Goal: Transaction & Acquisition: Purchase product/service

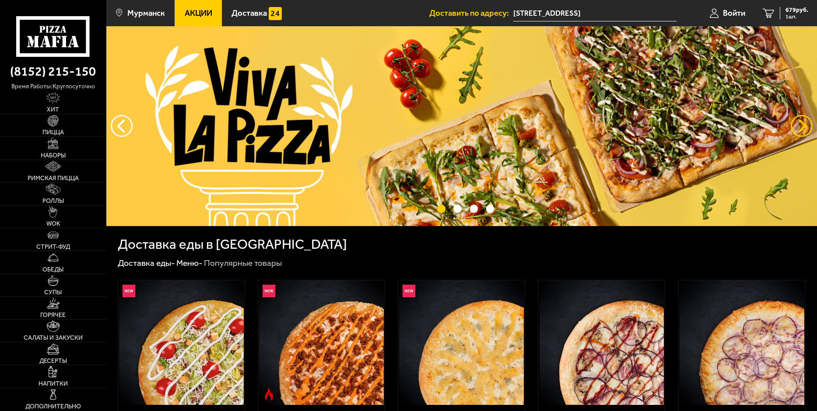
click at [802, 127] on button "предыдущий" at bounding box center [802, 126] width 22 height 22
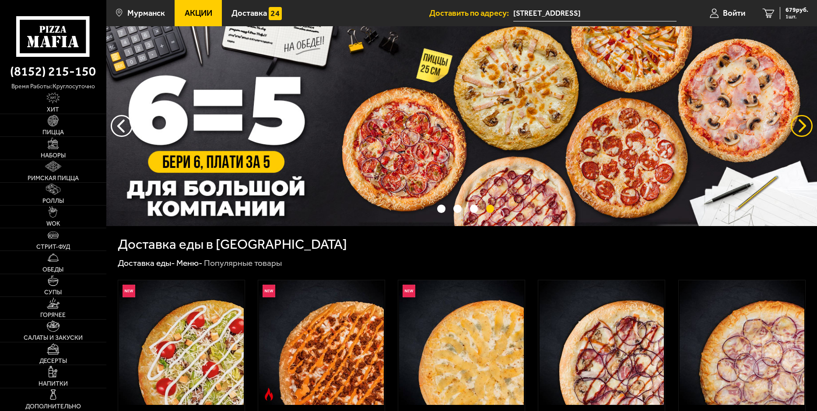
click at [803, 126] on button "предыдущий" at bounding box center [802, 126] width 22 height 22
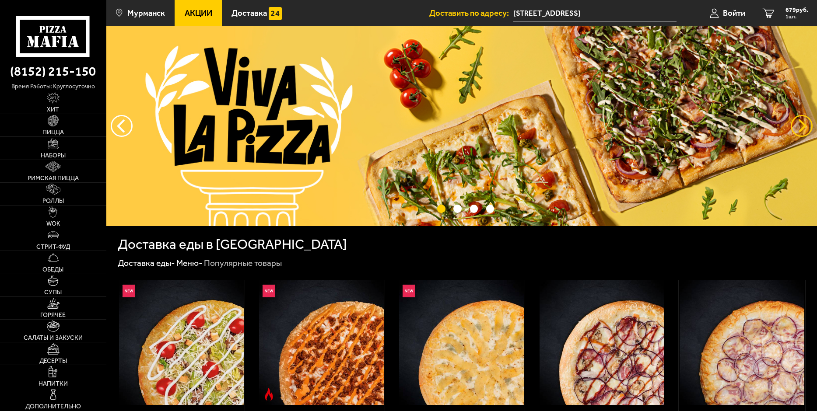
click at [803, 126] on button "предыдущий" at bounding box center [802, 126] width 22 height 22
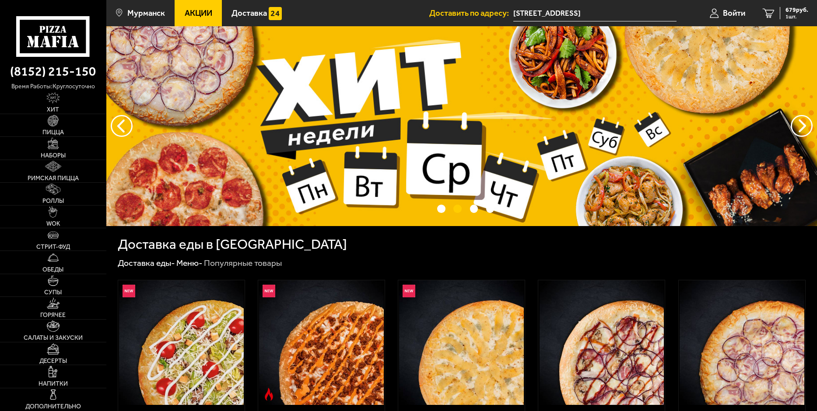
click at [330, 153] on img at bounding box center [461, 126] width 710 height 200
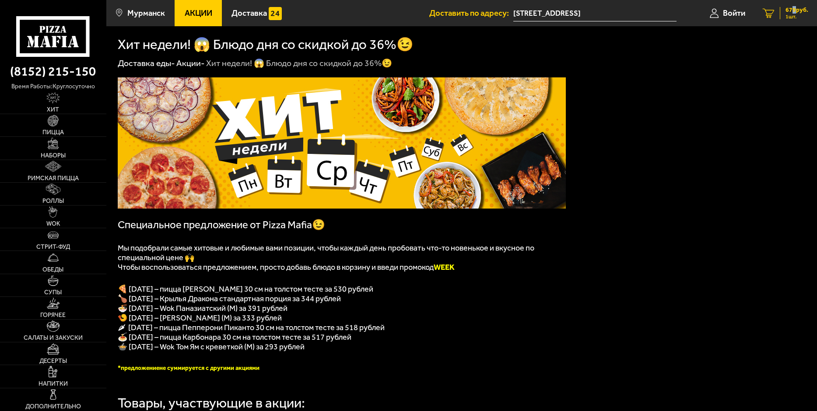
click at [793, 11] on span "679 руб." at bounding box center [796, 10] width 23 height 6
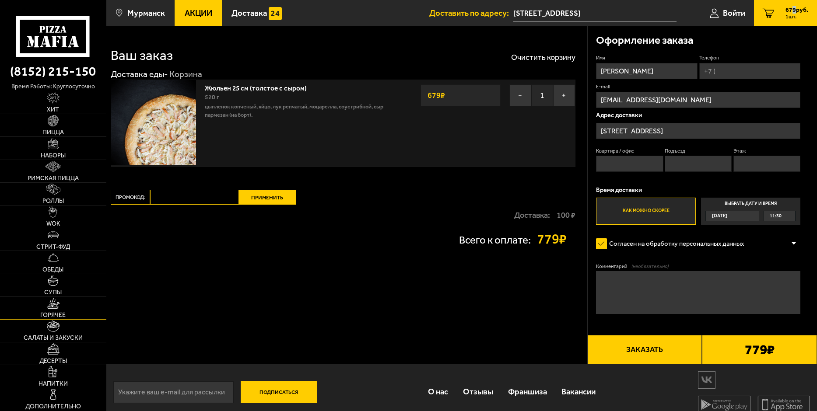
scroll to position [10, 0]
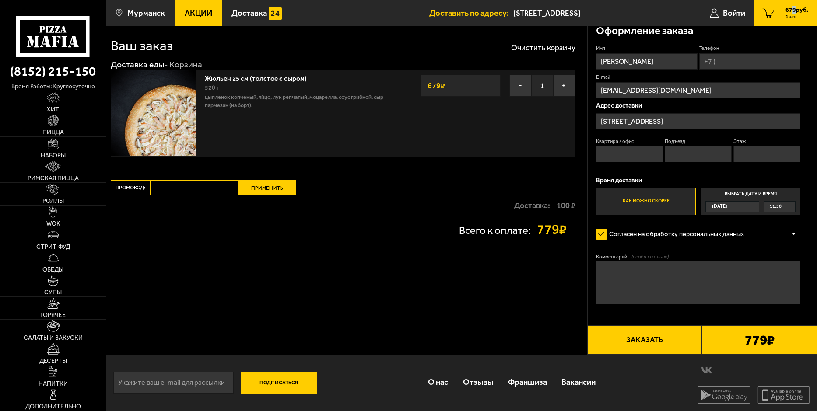
click at [51, 398] on img at bounding box center [53, 394] width 11 height 11
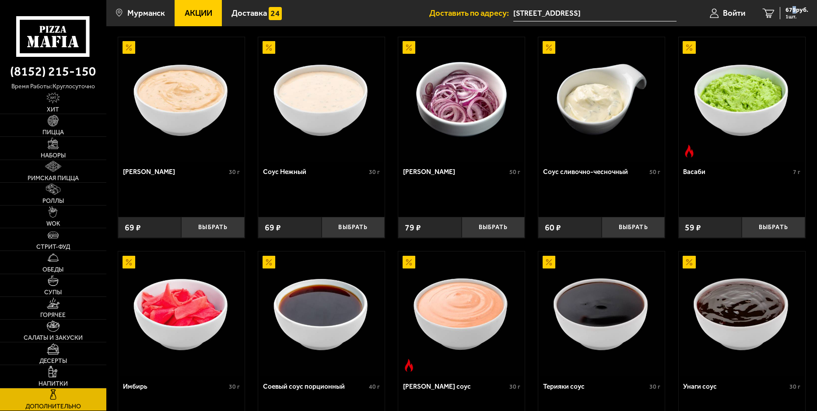
scroll to position [87, 0]
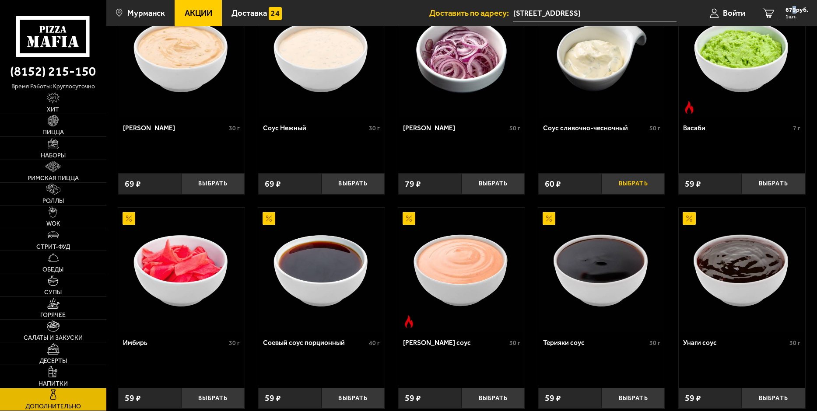
click at [630, 181] on button "Выбрать" at bounding box center [633, 183] width 63 height 21
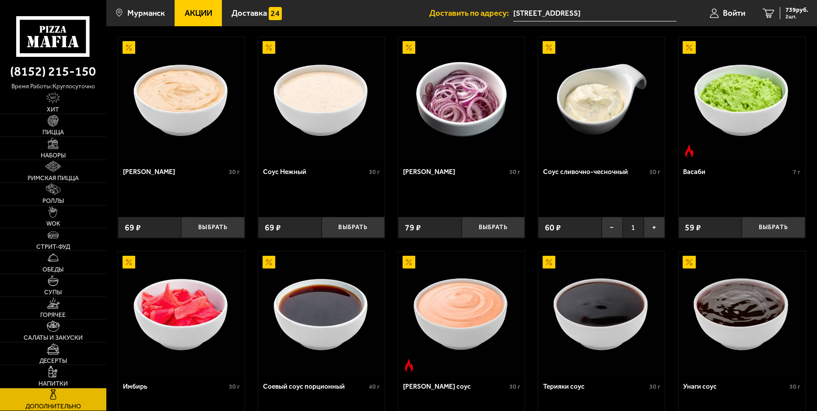
scroll to position [0, 0]
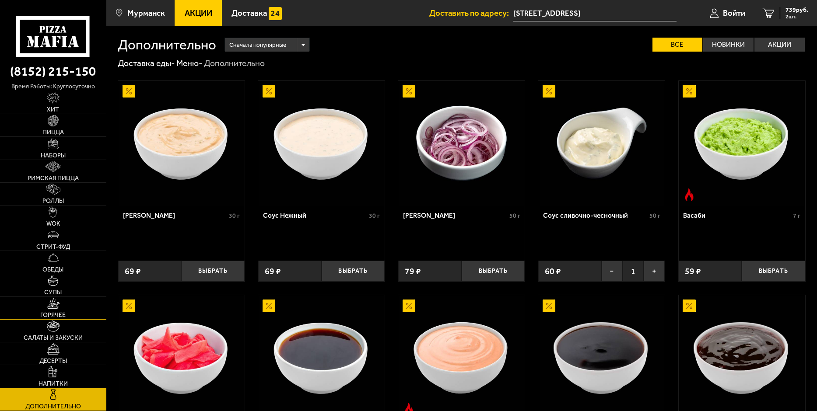
click at [51, 308] on img at bounding box center [53, 303] width 13 height 11
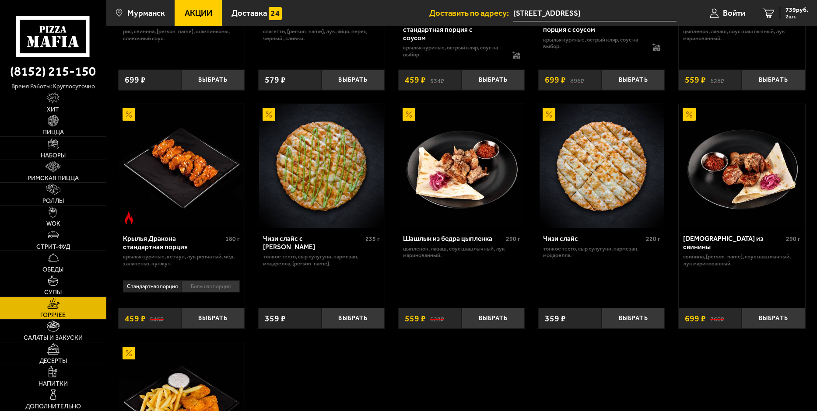
scroll to position [481, 0]
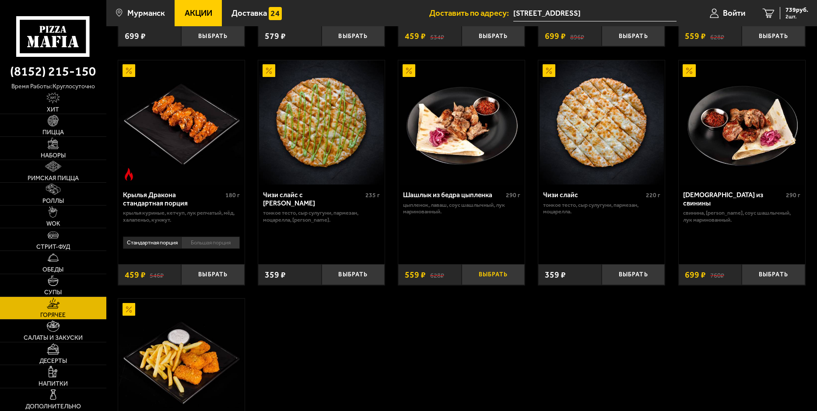
click at [477, 271] on button "Выбрать" at bounding box center [493, 274] width 63 height 21
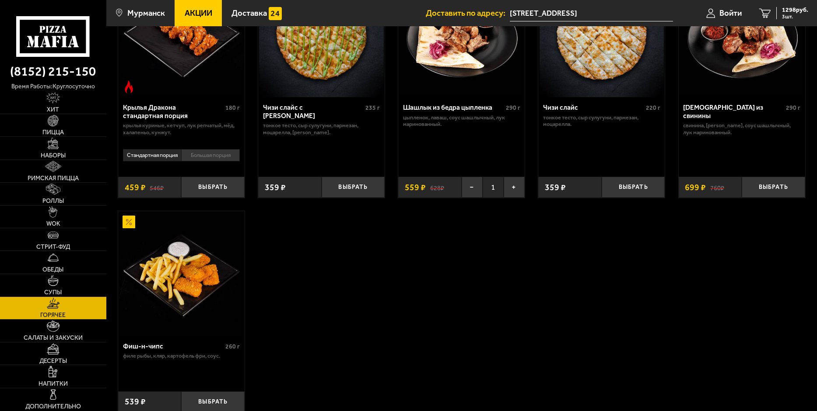
scroll to position [612, 0]
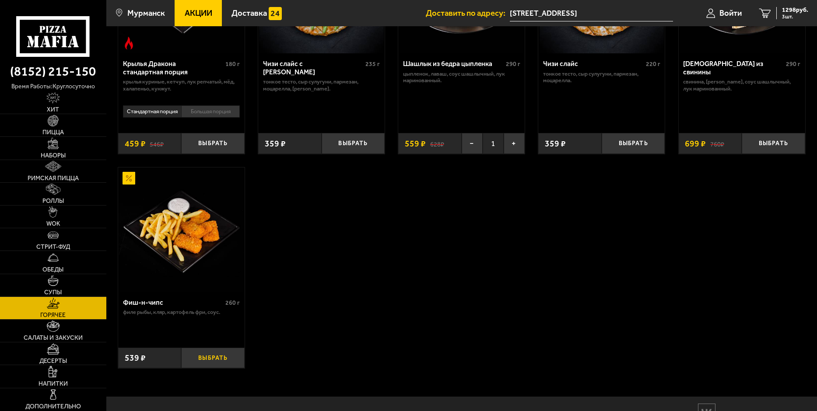
click at [222, 360] on button "Выбрать" at bounding box center [212, 358] width 63 height 21
click at [233, 355] on button "+" at bounding box center [234, 358] width 21 height 21
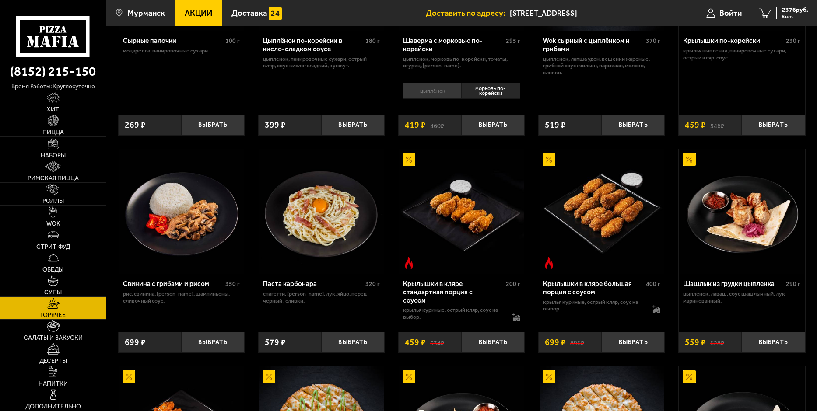
scroll to position [0, 0]
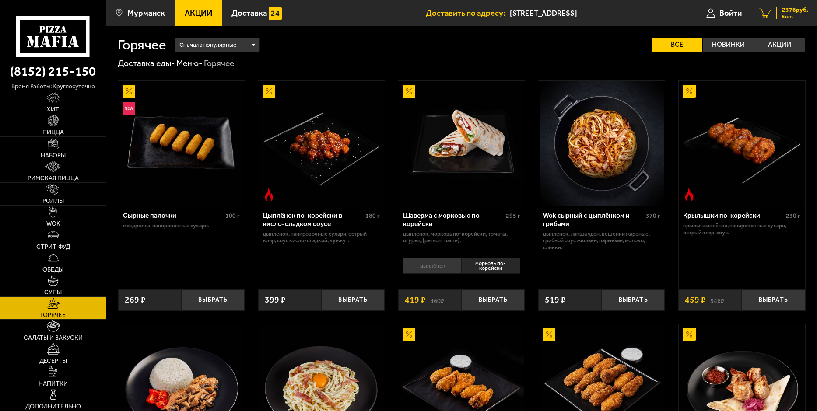
click at [785, 9] on span "2376 руб." at bounding box center [795, 10] width 26 height 6
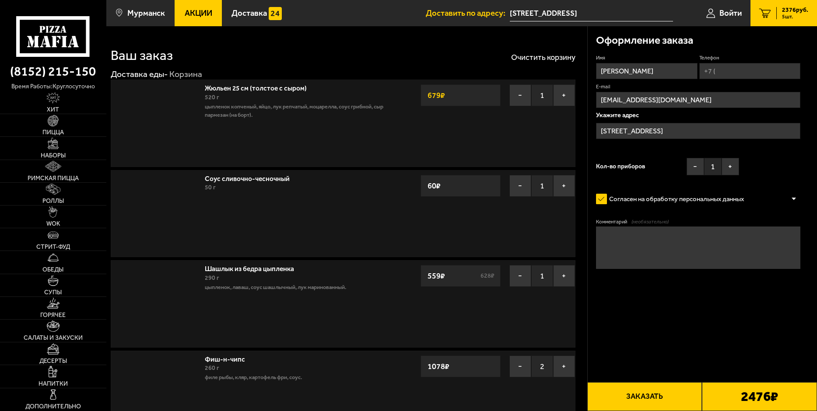
type input "[STREET_ADDRESS]"
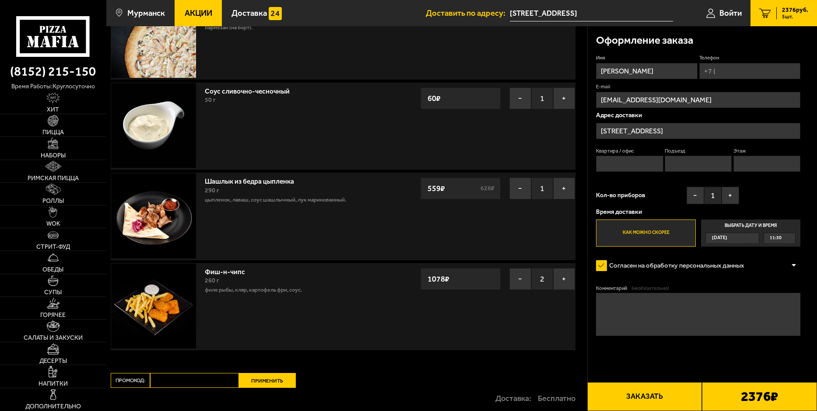
scroll to position [131, 0]
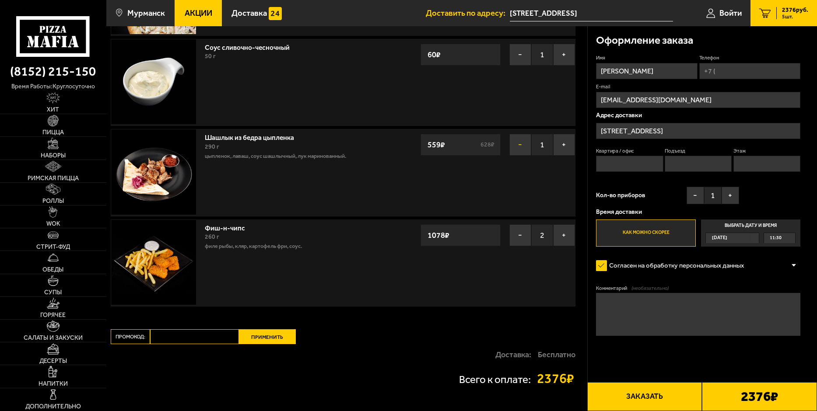
click at [523, 146] on button "−" at bounding box center [520, 145] width 22 height 22
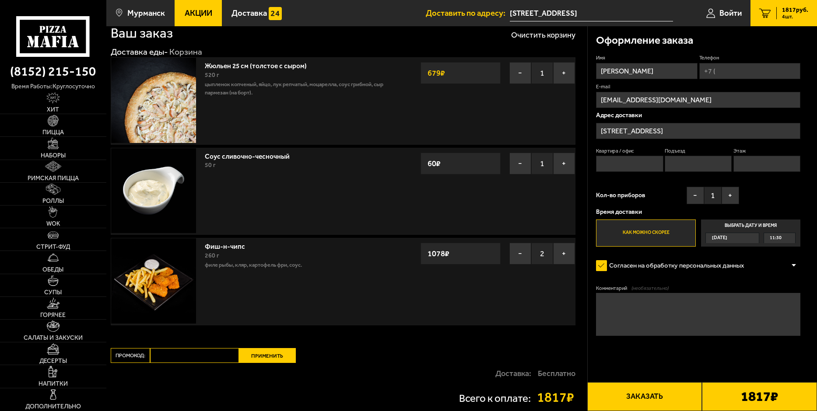
scroll to position [66, 0]
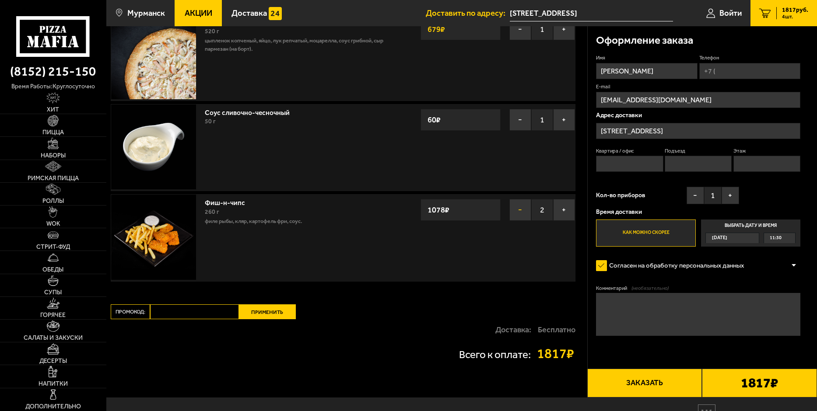
click at [518, 205] on button "−" at bounding box center [520, 210] width 22 height 22
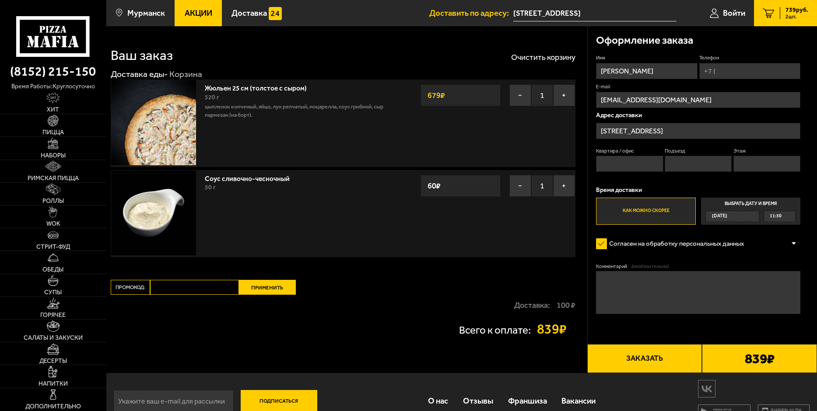
scroll to position [19, 0]
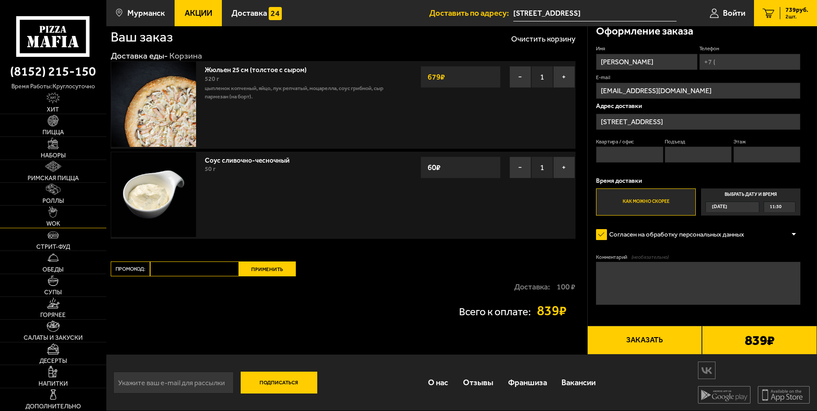
click at [52, 214] on img at bounding box center [53, 211] width 9 height 11
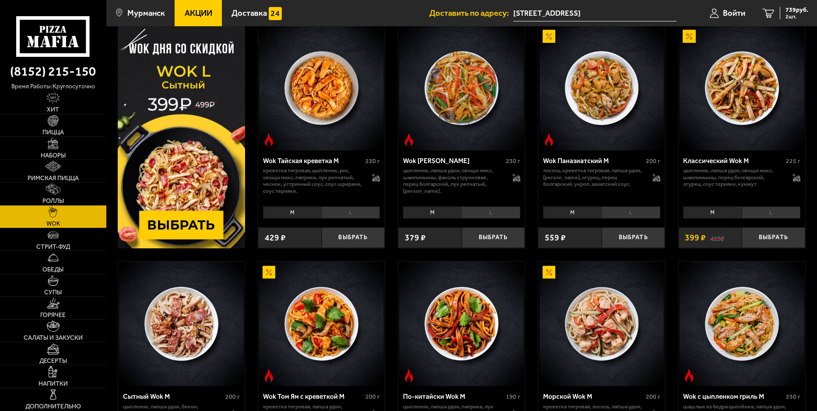
scroll to position [109, 0]
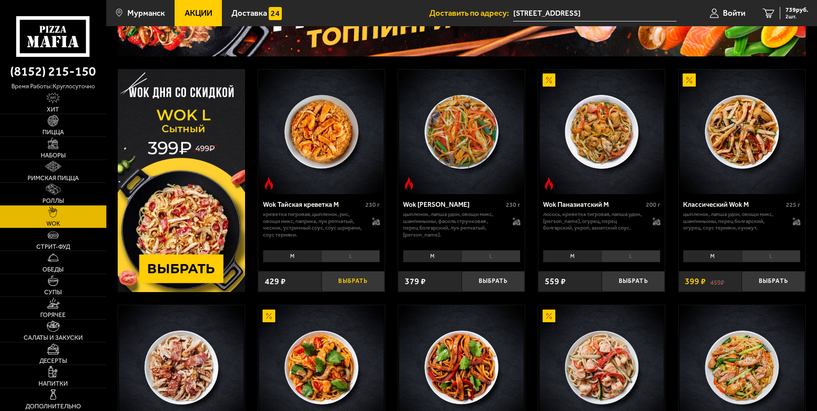
click at [336, 281] on button "Выбрать" at bounding box center [353, 281] width 63 height 21
